Goal: Transaction & Acquisition: Book appointment/travel/reservation

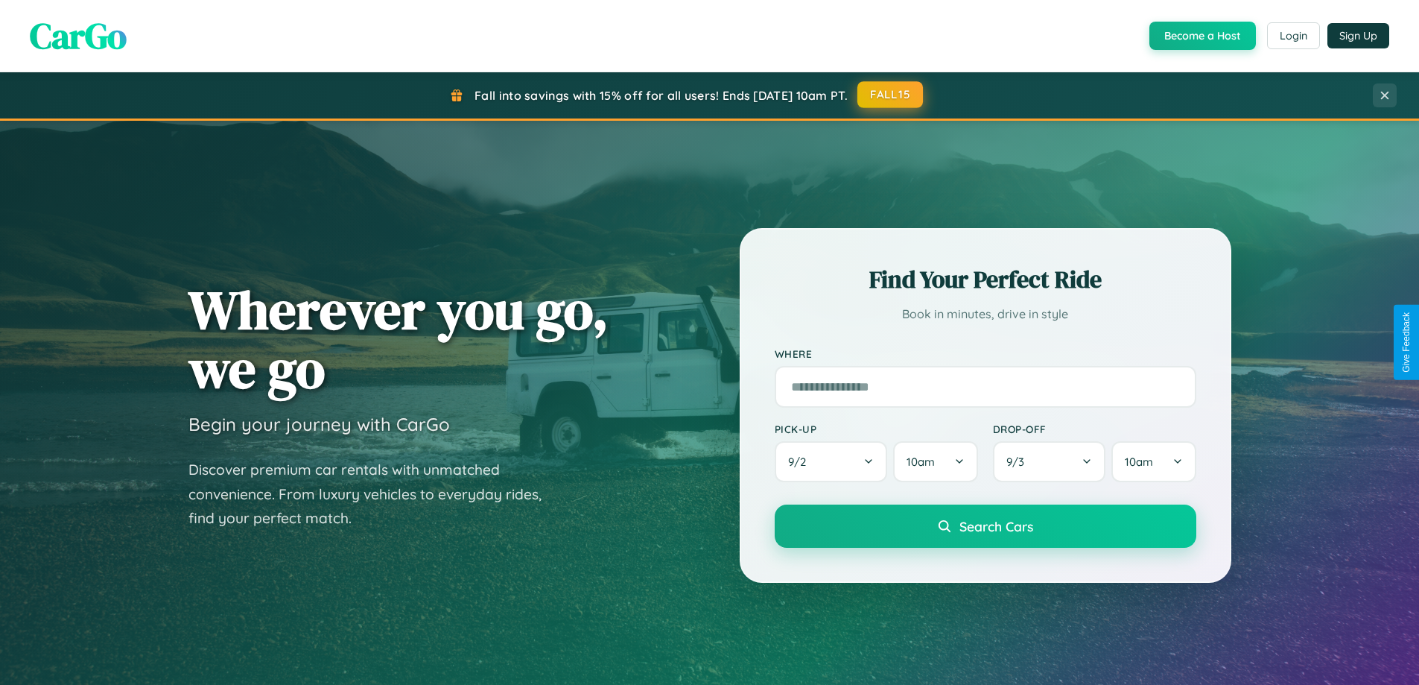
click at [891, 95] on button "FALL15" at bounding box center [890, 94] width 66 height 27
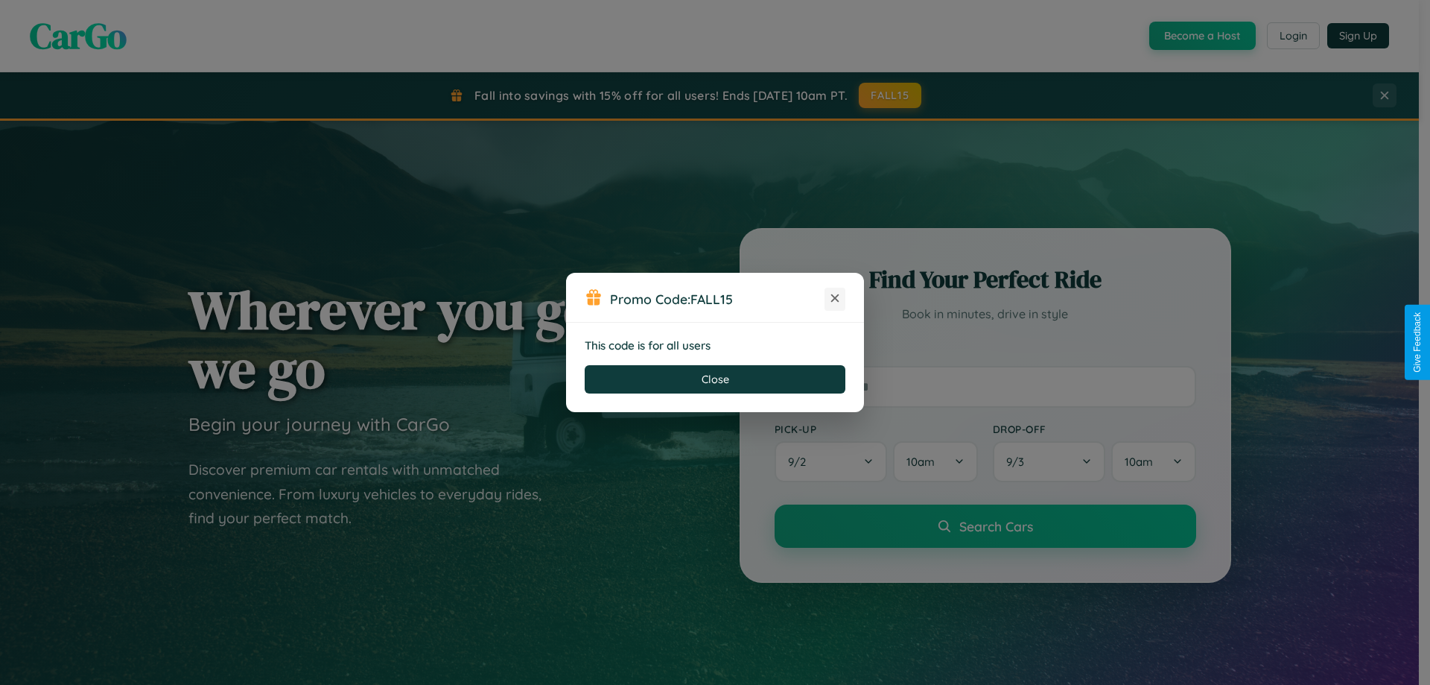
click at [835, 299] on icon at bounding box center [835, 298] width 15 height 15
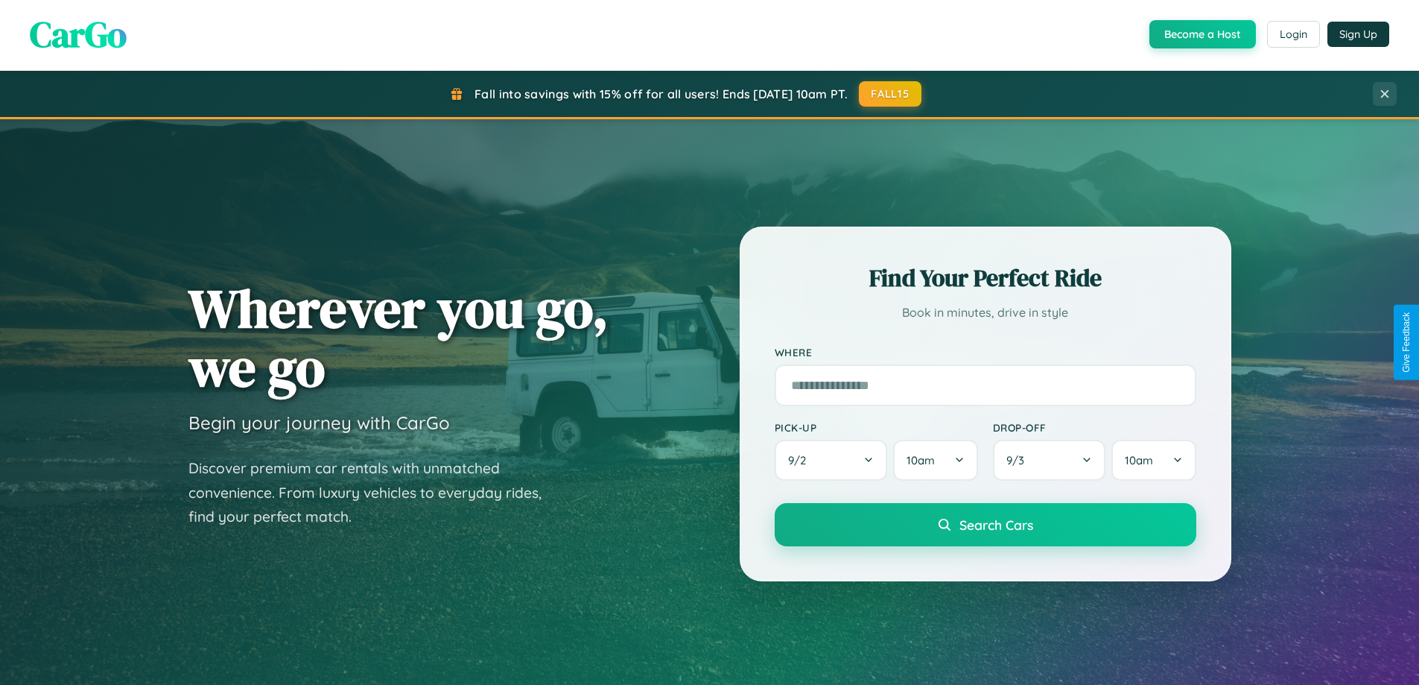
scroll to position [1312, 0]
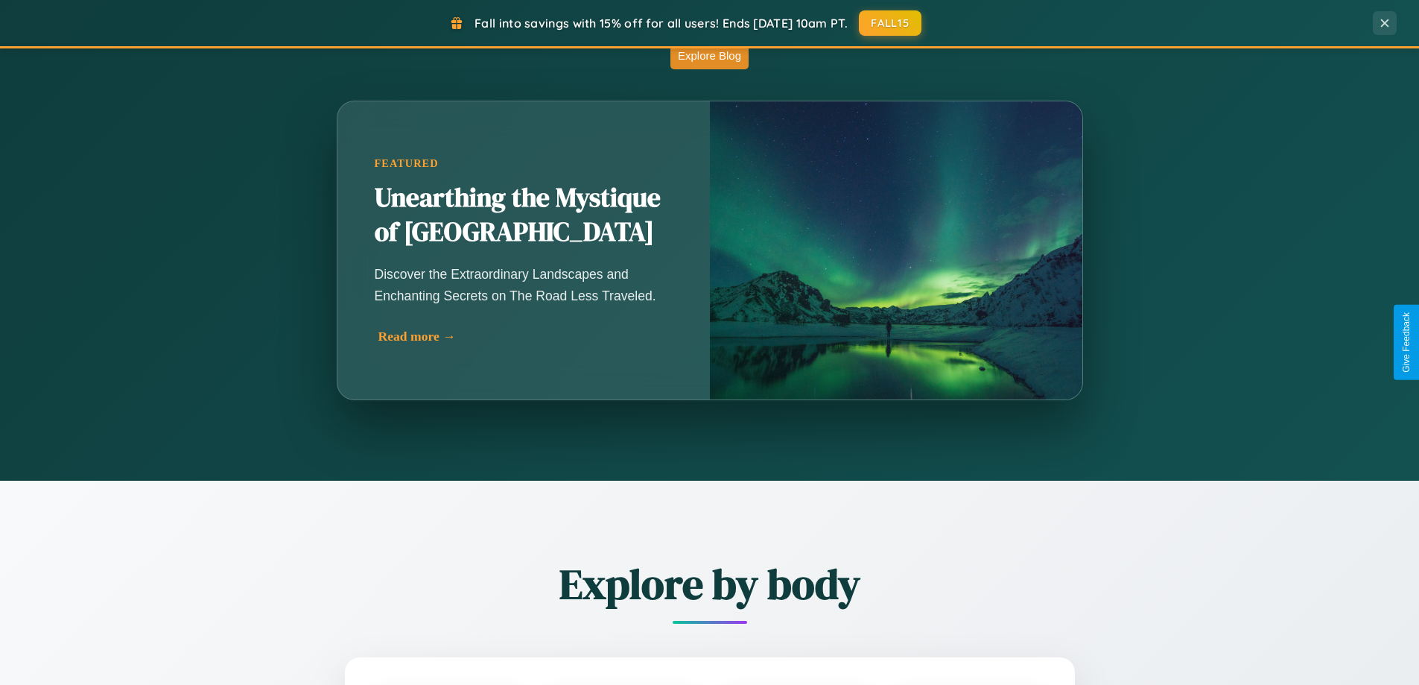
click at [526, 336] on div "Read more →" at bounding box center [527, 337] width 298 height 16
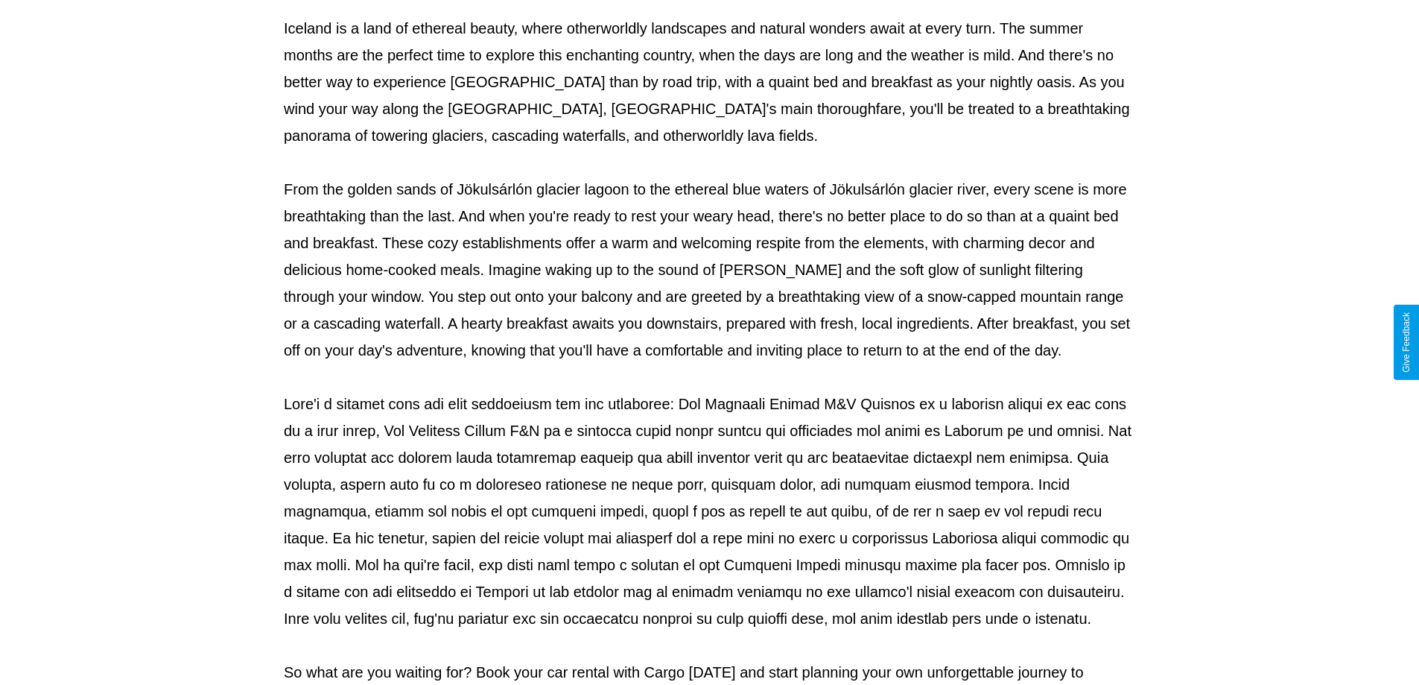
scroll to position [482, 0]
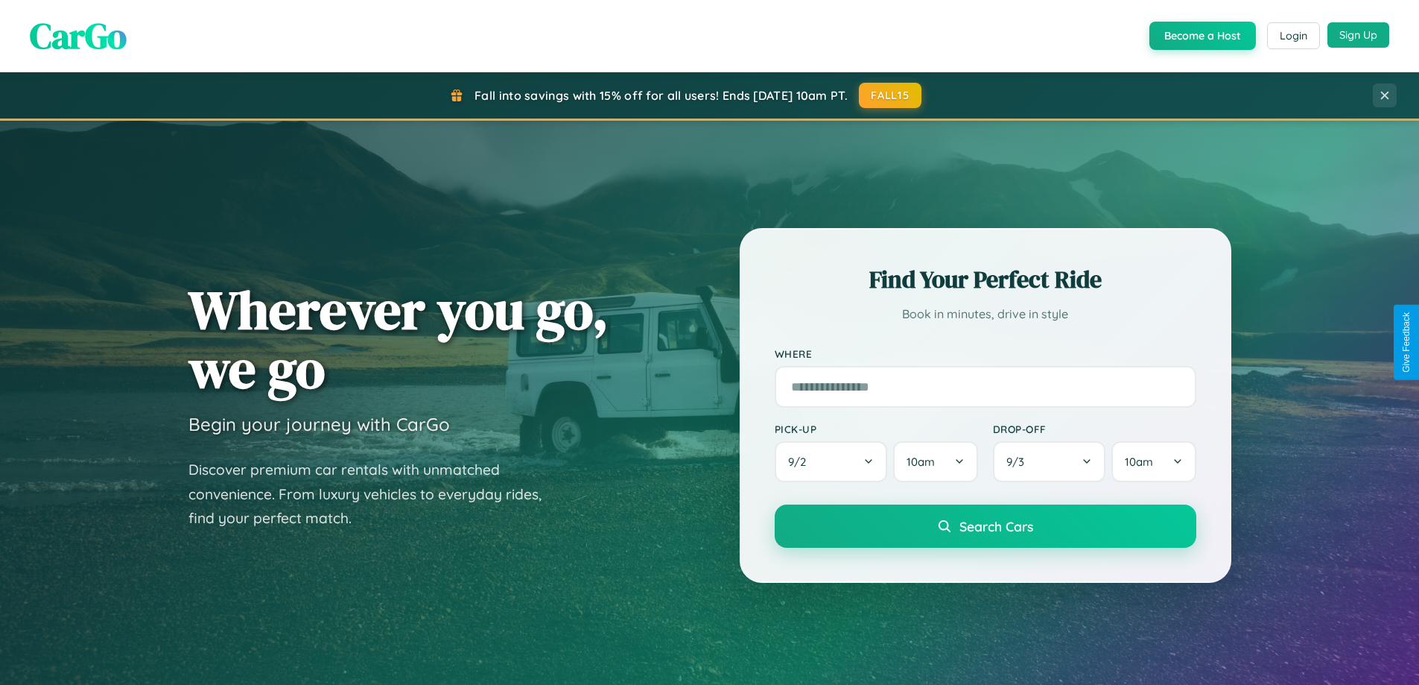
click at [1358, 35] on button "Sign Up" at bounding box center [1358, 34] width 62 height 25
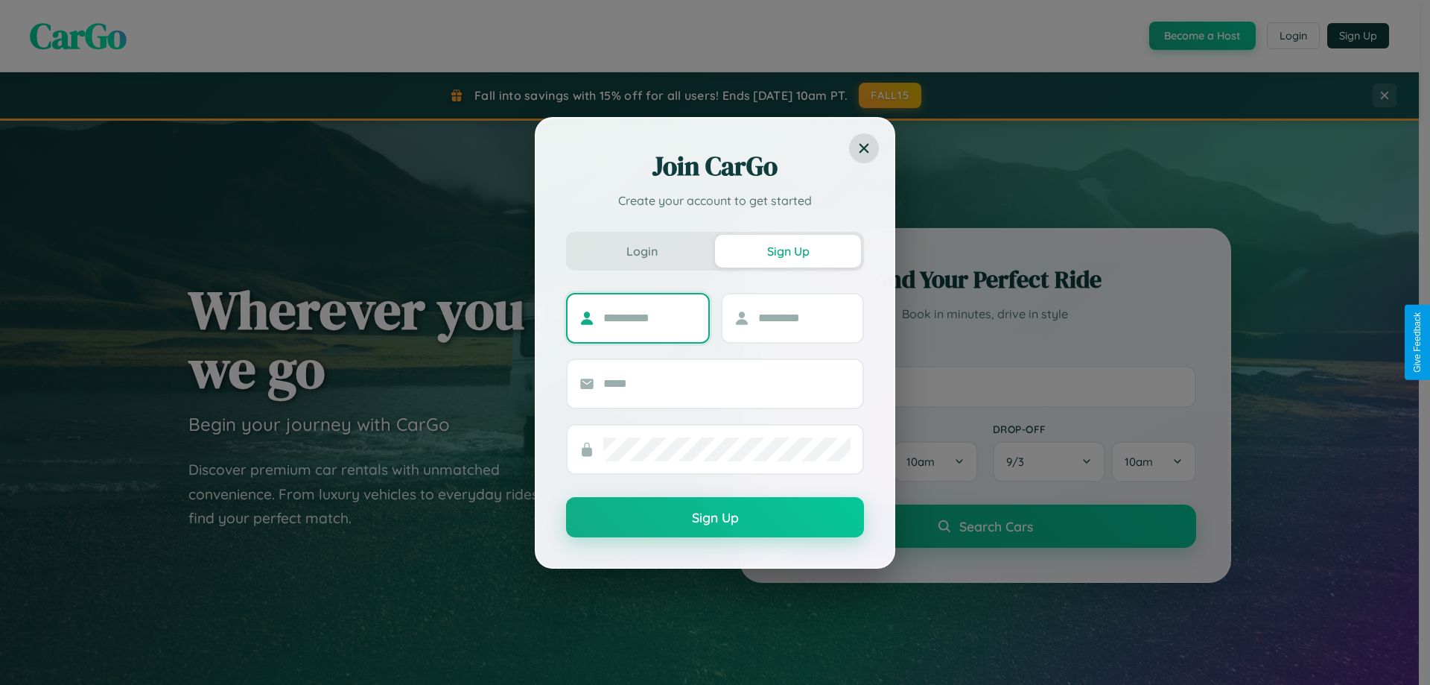
click at [650, 317] on input "text" at bounding box center [649, 318] width 93 height 24
type input "****"
click at [804, 317] on input "text" at bounding box center [804, 318] width 93 height 24
type input "*****"
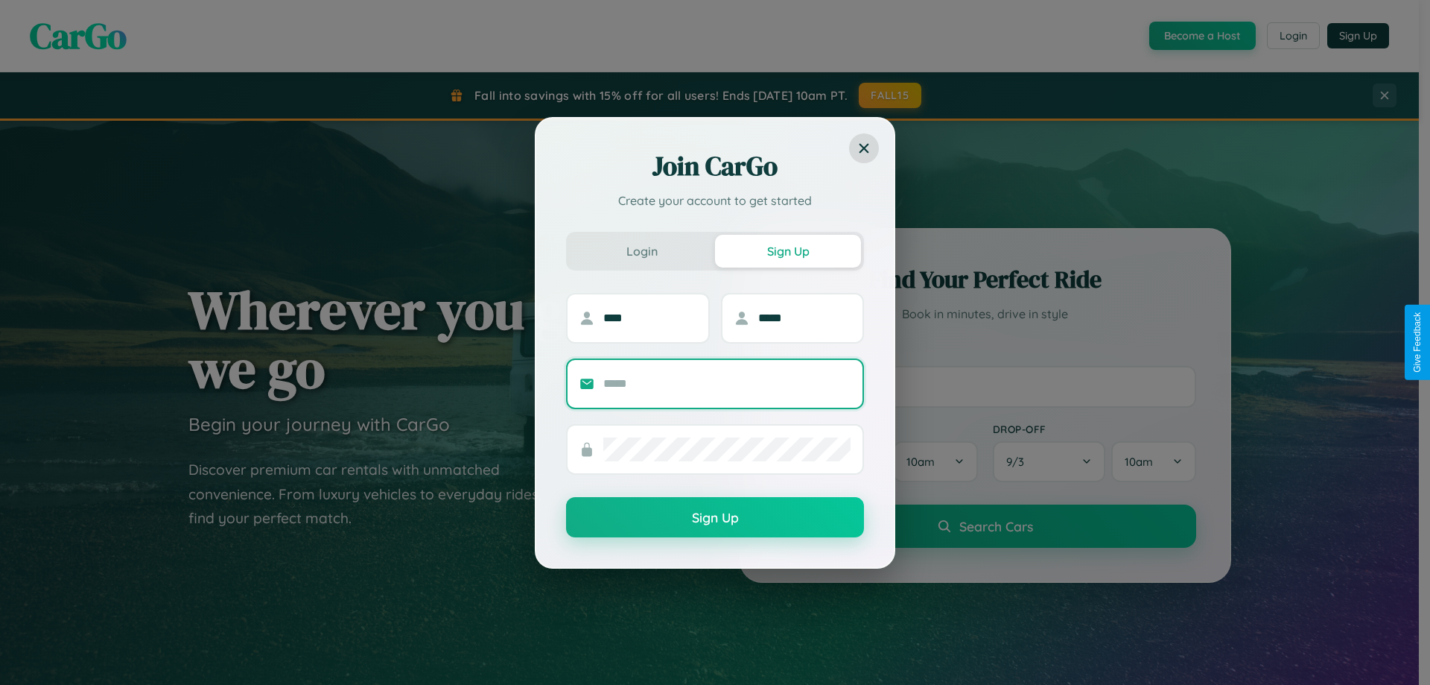
click at [727, 383] on input "text" at bounding box center [726, 384] width 247 height 24
type input "**********"
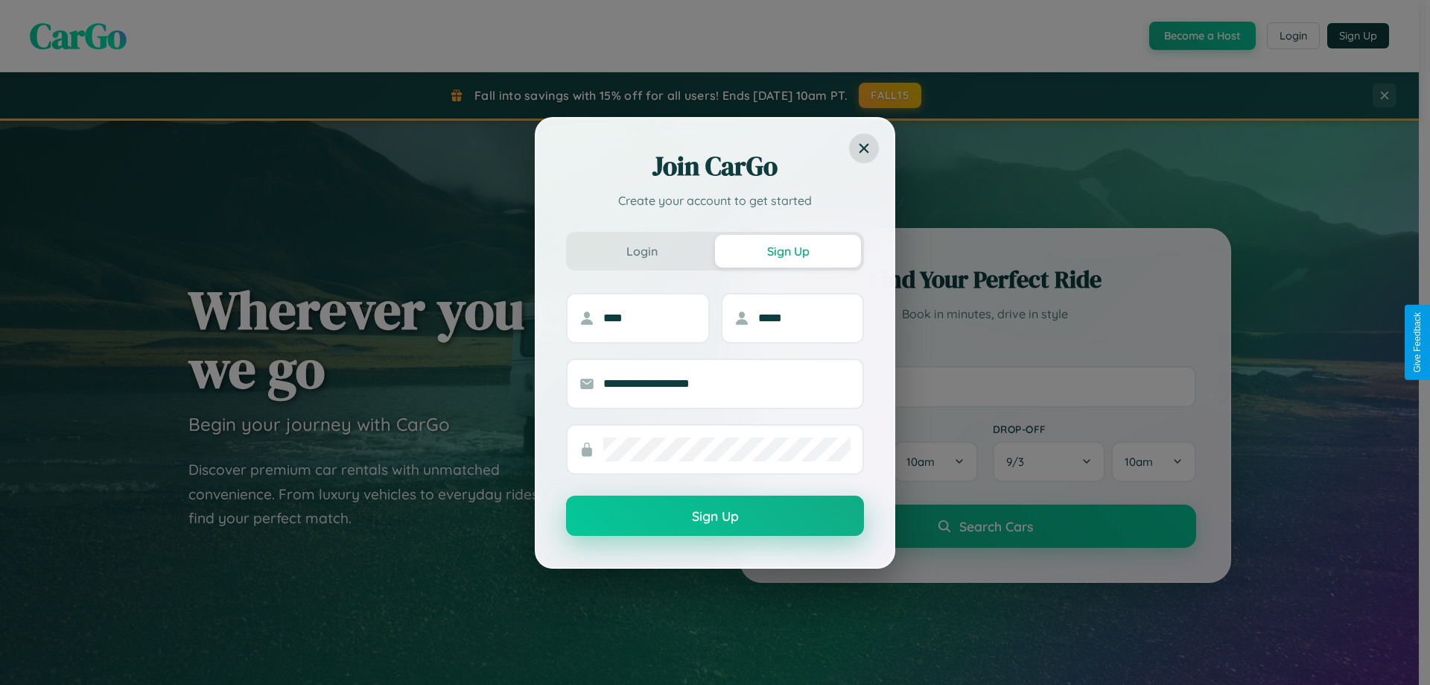
click at [715, 516] on button "Sign Up" at bounding box center [715, 515] width 298 height 40
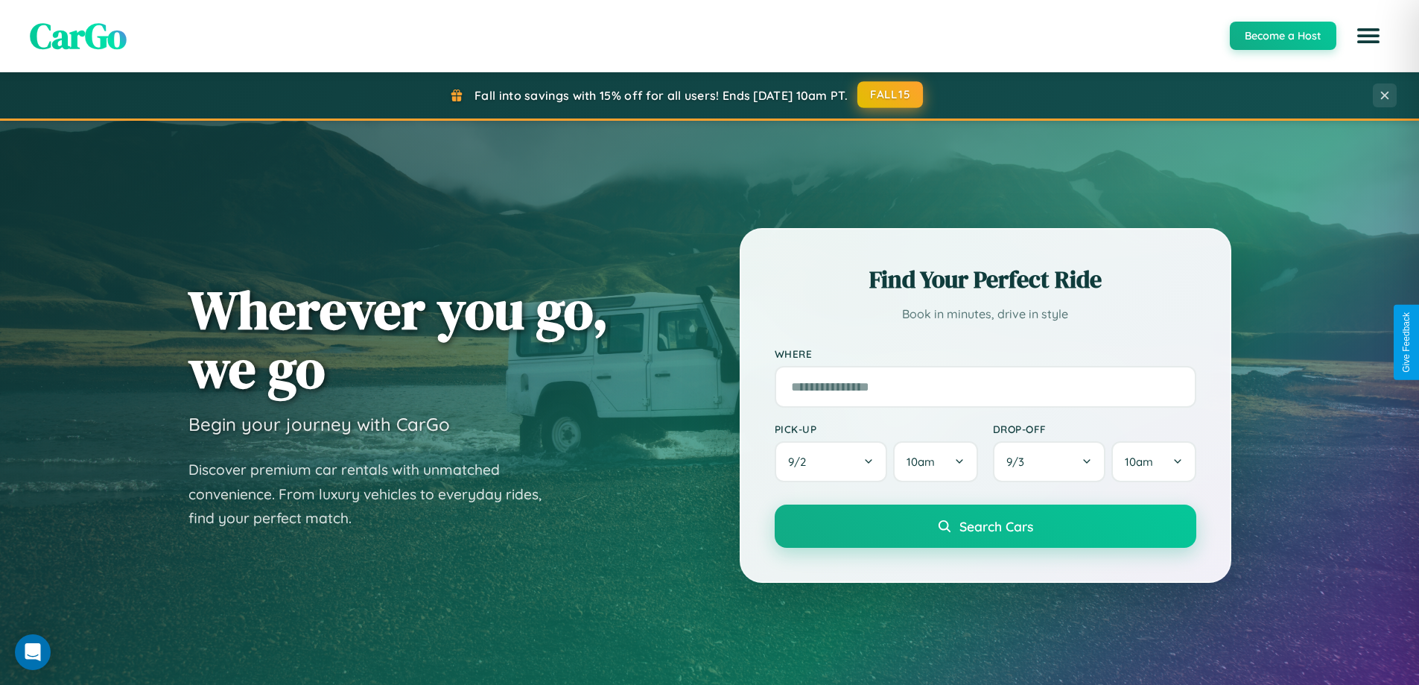
click at [891, 95] on button "FALL15" at bounding box center [890, 94] width 66 height 27
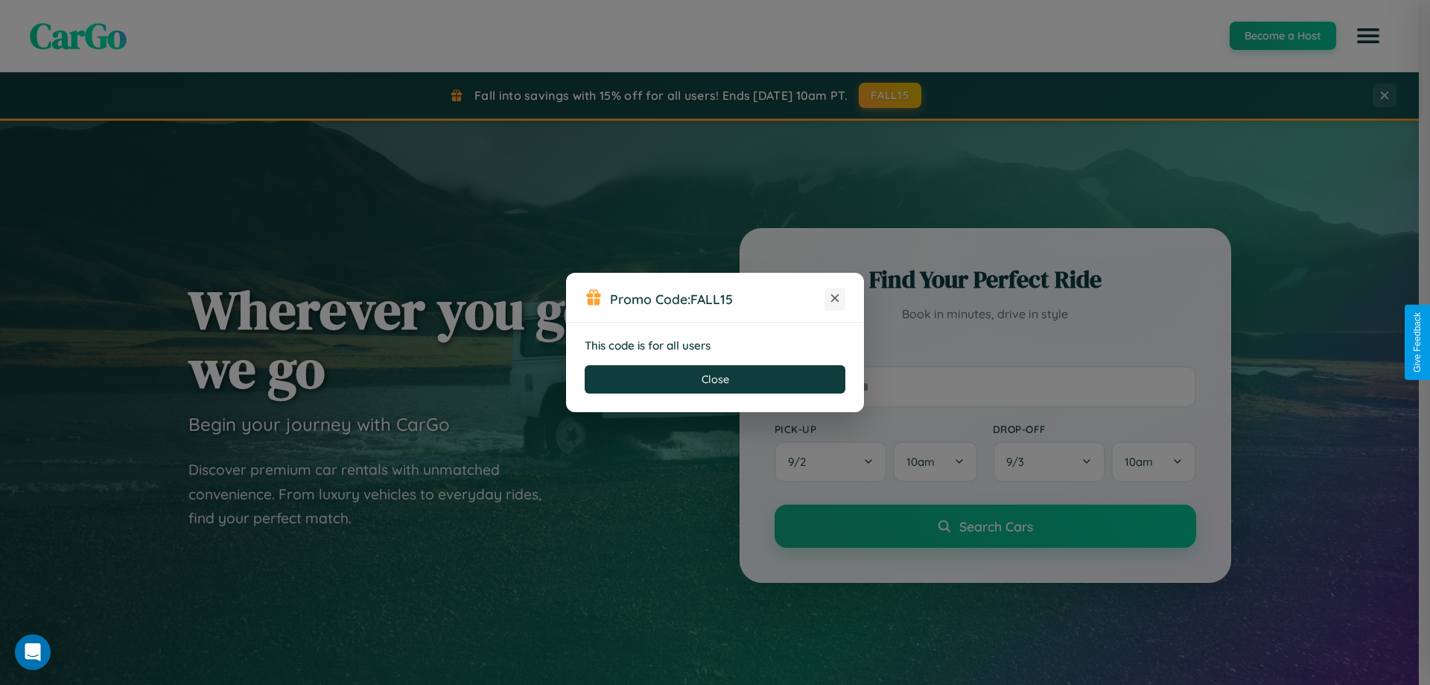
click at [835, 299] on icon at bounding box center [835, 298] width 15 height 15
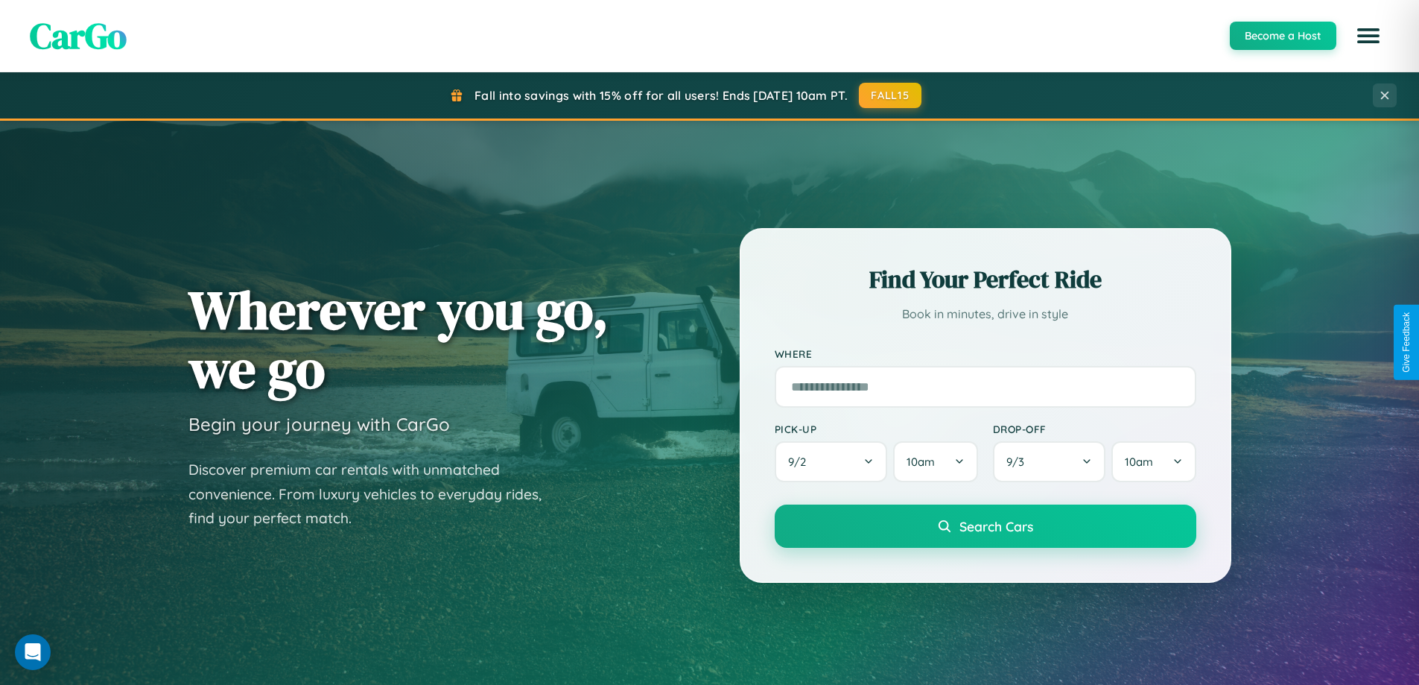
scroll to position [2393, 0]
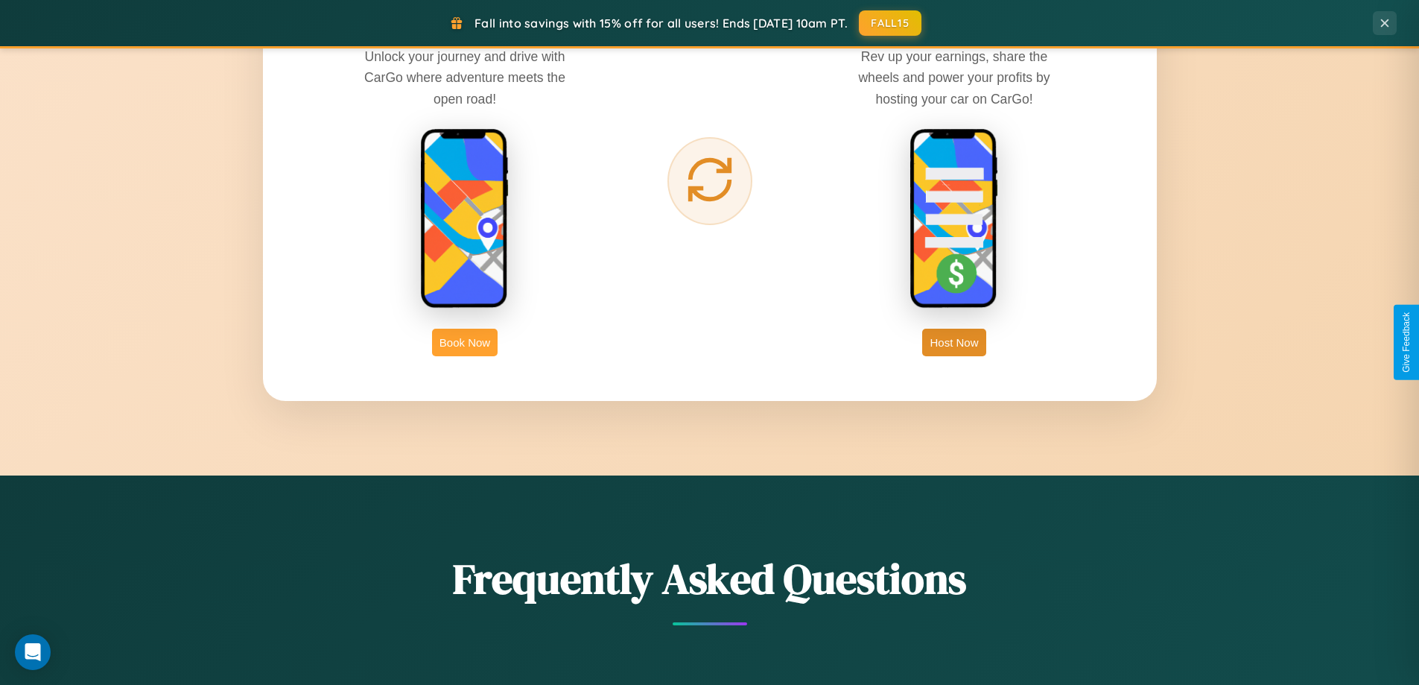
click at [465, 342] on button "Book Now" at bounding box center [465, 343] width 66 height 28
